Goal: Task Accomplishment & Management: Manage account settings

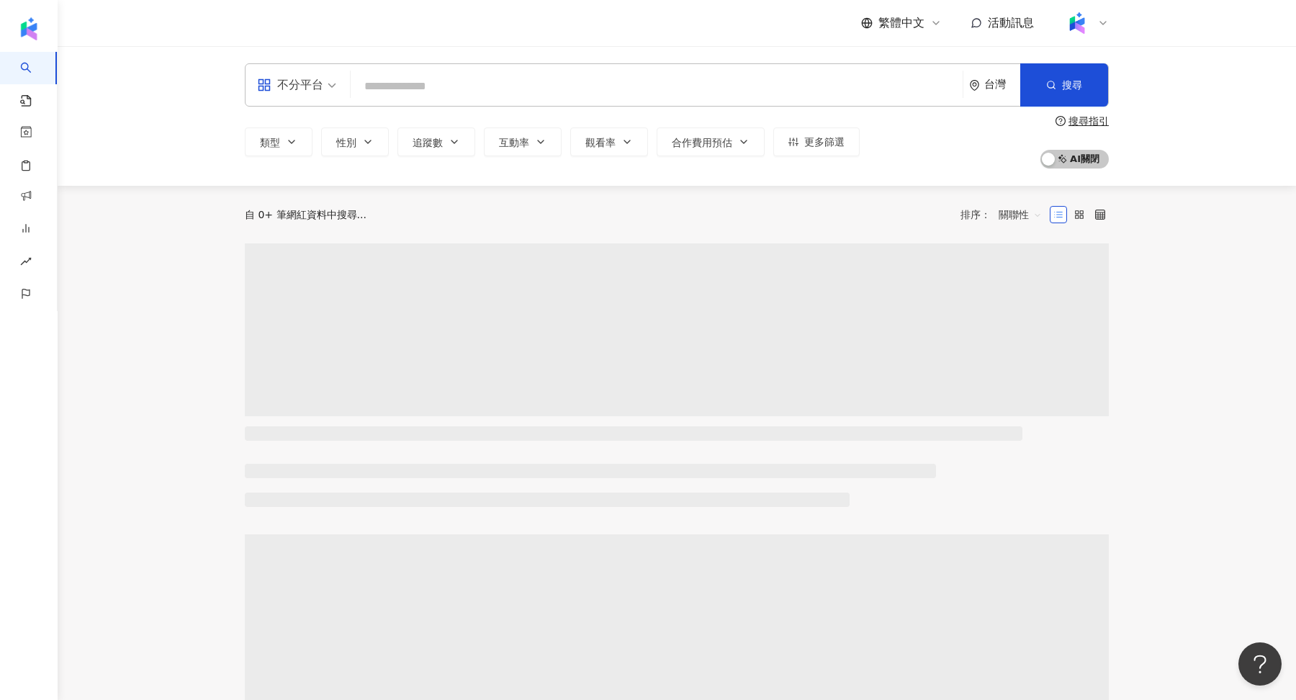
click at [1097, 22] on icon at bounding box center [1103, 23] width 12 height 12
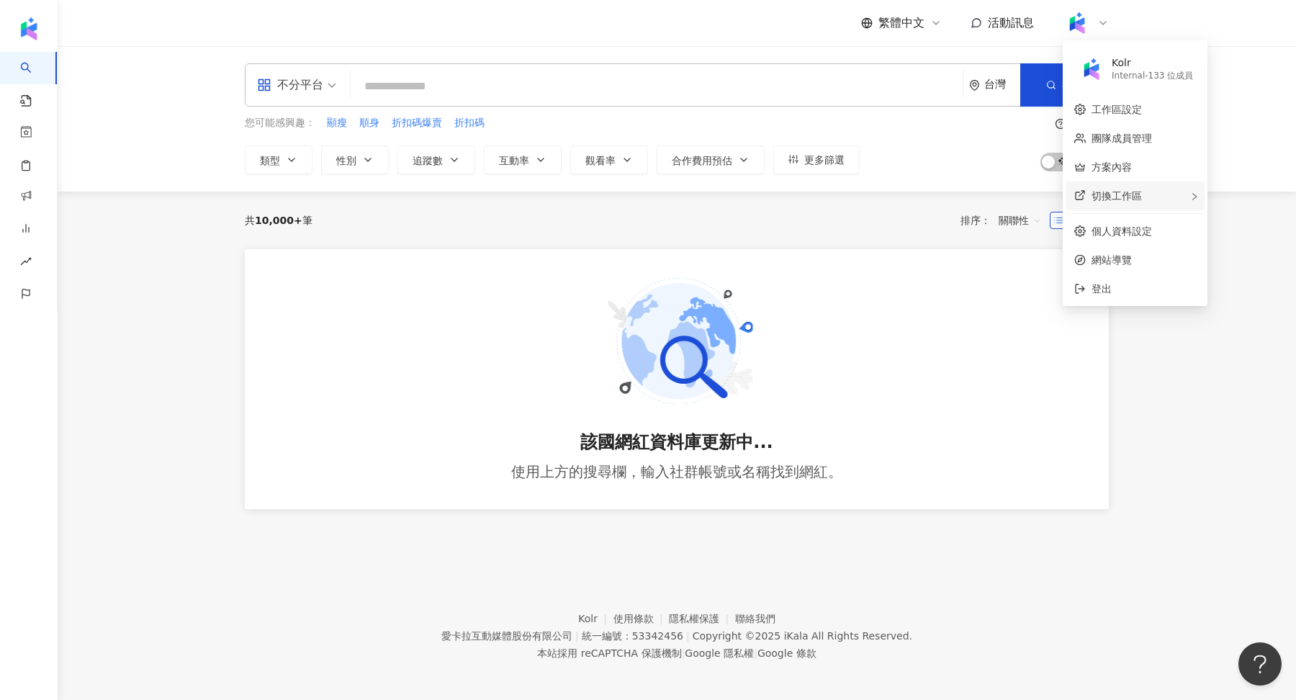
click at [1174, 200] on div "切換工作區" at bounding box center [1135, 195] width 139 height 29
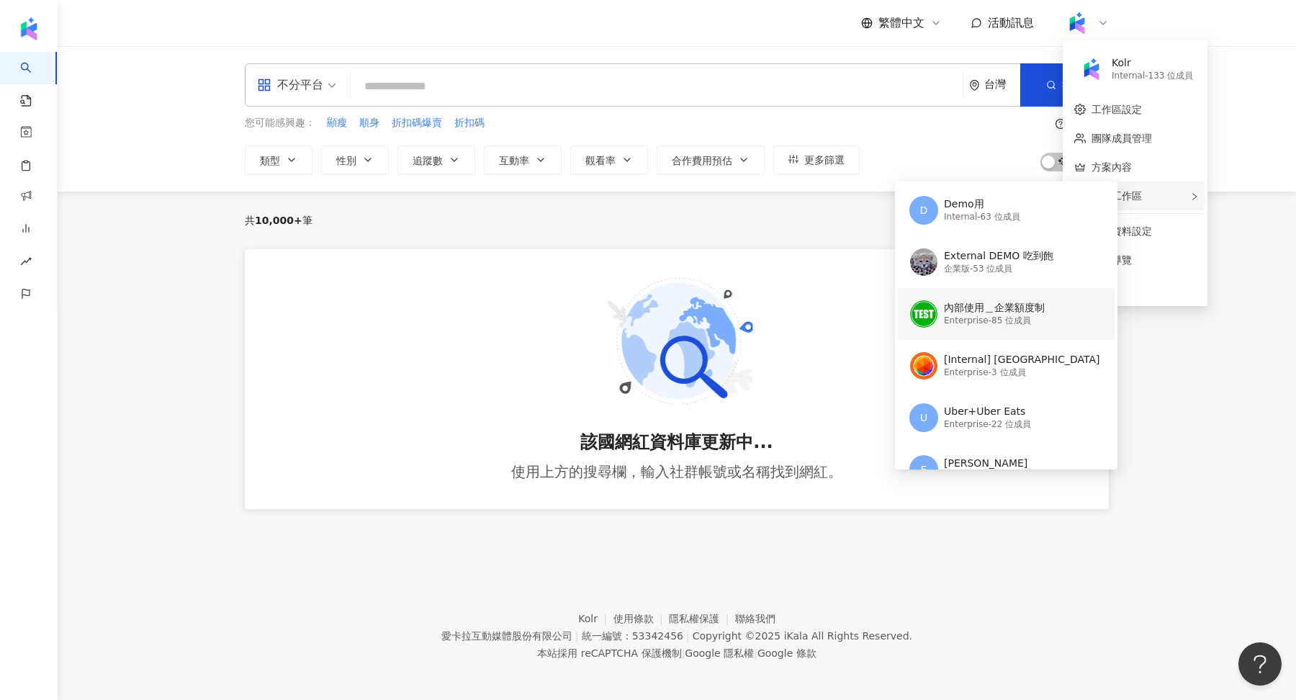
click at [994, 319] on div "Enterprise - 85 位成員" at bounding box center [994, 321] width 101 height 12
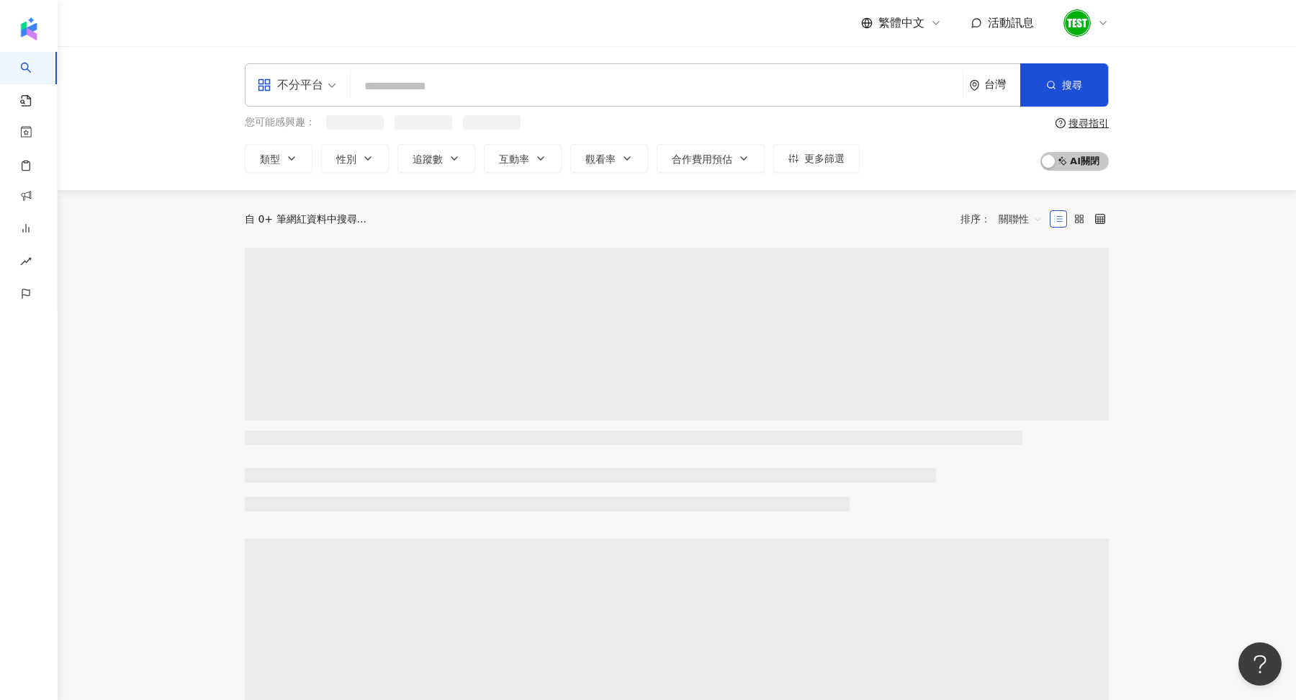
click at [1107, 26] on icon at bounding box center [1103, 23] width 12 height 12
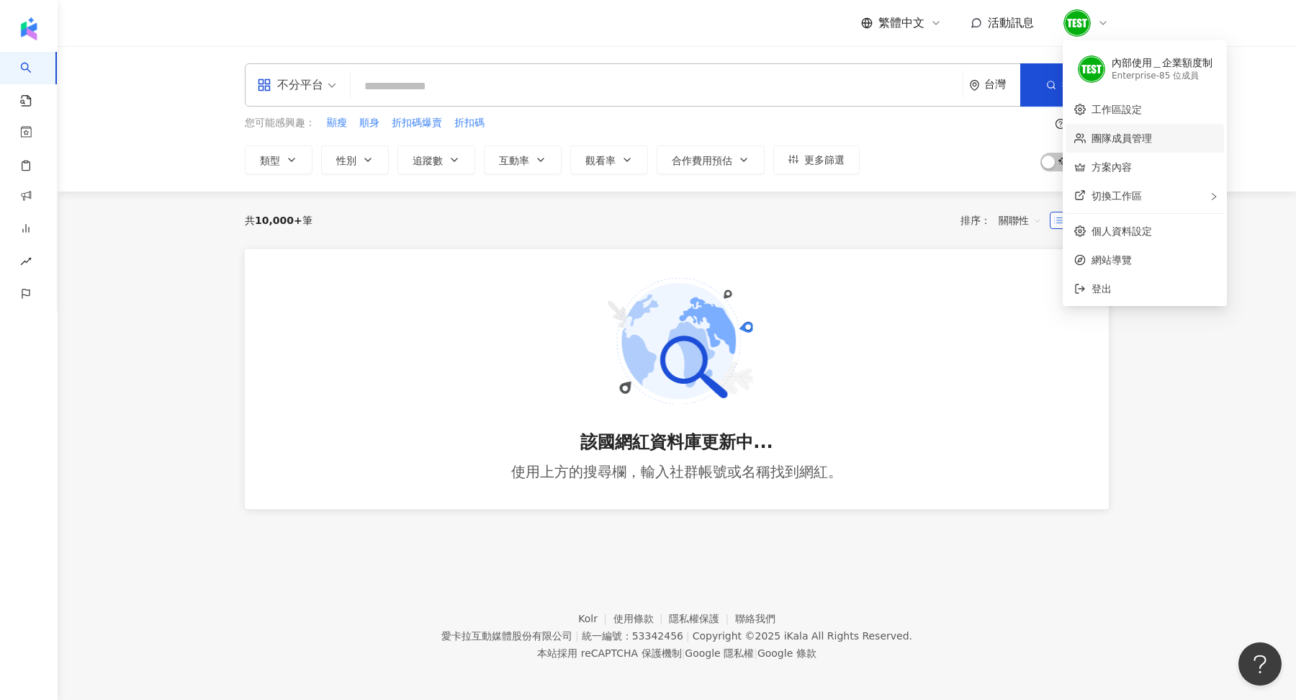
click at [1138, 139] on link "團隊成員管理" at bounding box center [1122, 138] width 60 height 12
